Goal: Navigation & Orientation: Find specific page/section

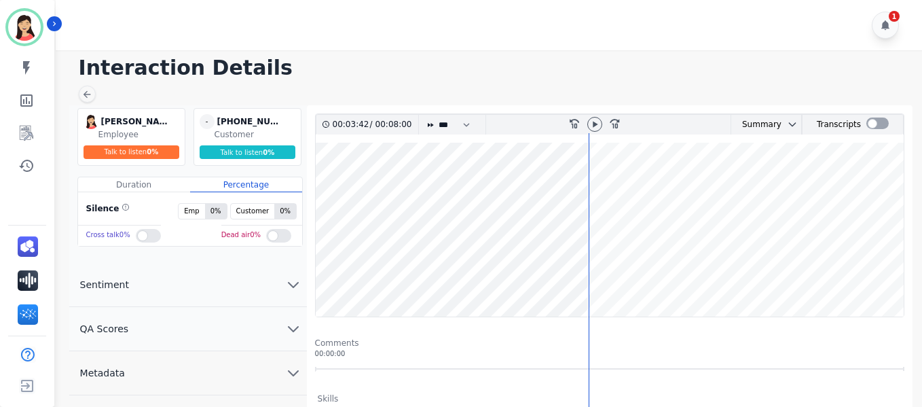
click at [564, 275] on wave at bounding box center [610, 230] width 588 height 174
click at [600, 124] on icon at bounding box center [595, 124] width 11 height 11
click at [86, 91] on icon at bounding box center [87, 94] width 11 height 11
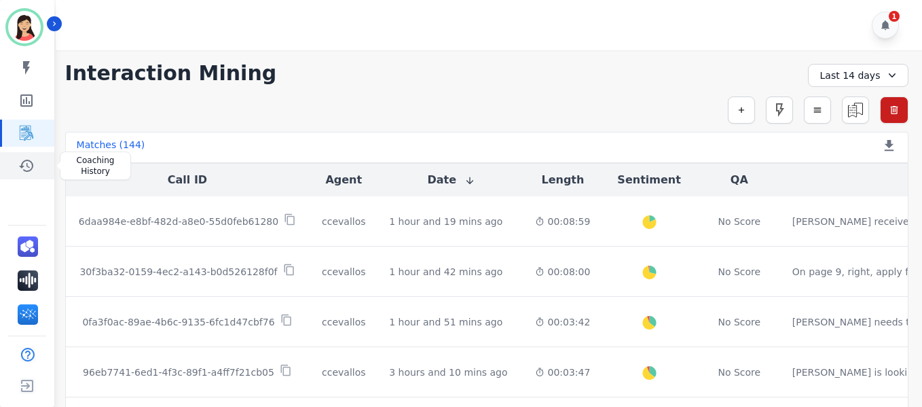
click at [34, 162] on icon "Sidebar" at bounding box center [26, 166] width 16 height 16
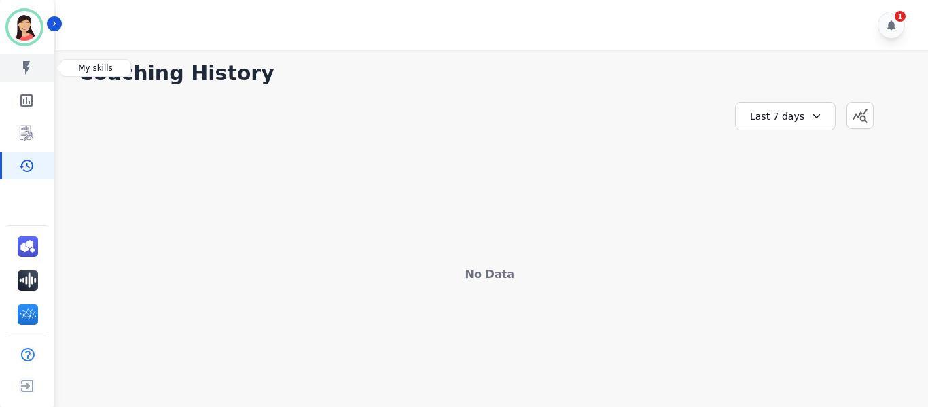
click at [24, 67] on icon "Sidebar" at bounding box center [26, 68] width 7 height 14
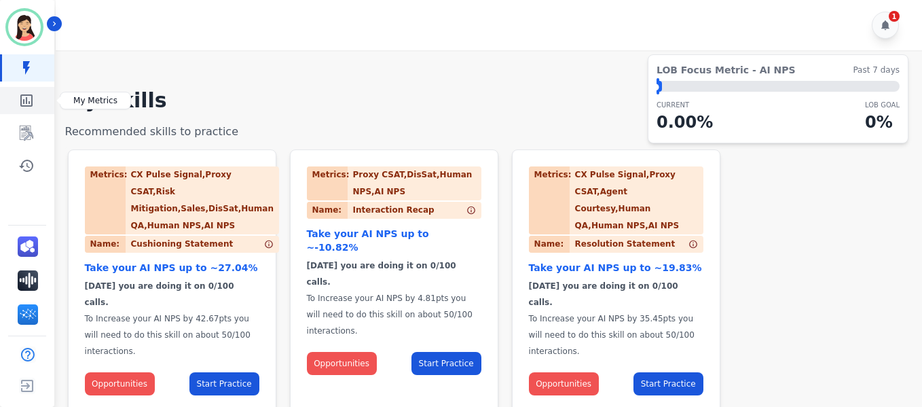
click at [18, 102] on icon "Sidebar" at bounding box center [26, 100] width 16 height 16
